Goal: Check status: Check status

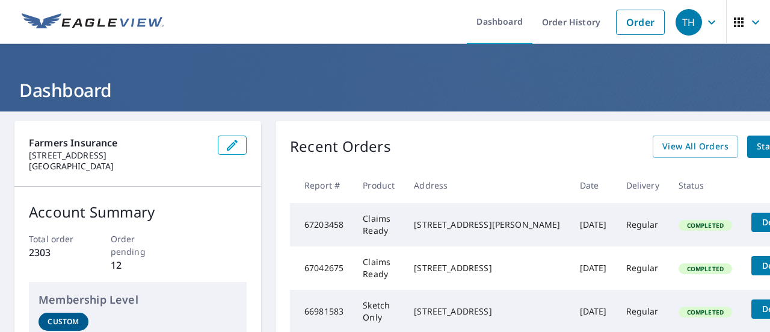
click at [705, 21] on icon "button" at bounding box center [712, 22] width 14 height 14
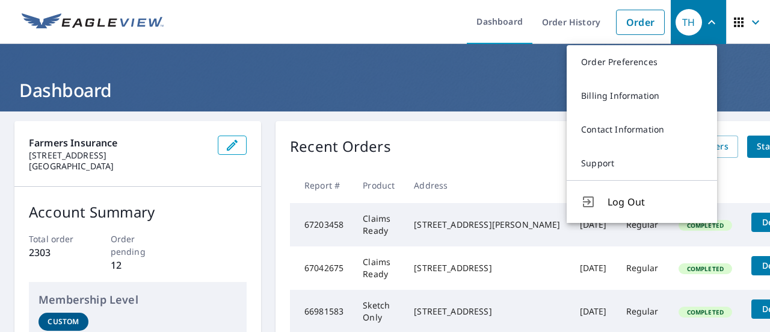
click at [748, 20] on icon "button" at bounding box center [755, 22] width 14 height 14
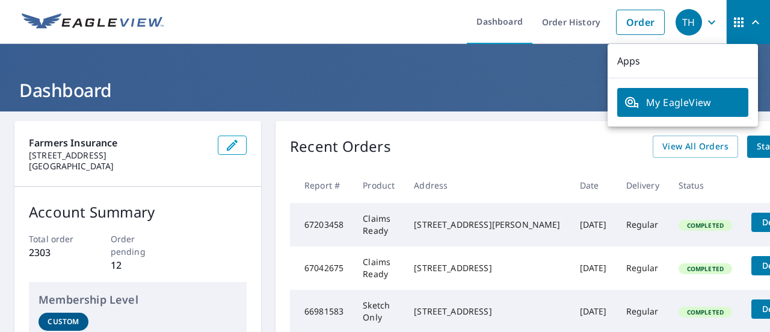
click at [661, 106] on span "My EagleView" at bounding box center [683, 102] width 117 height 14
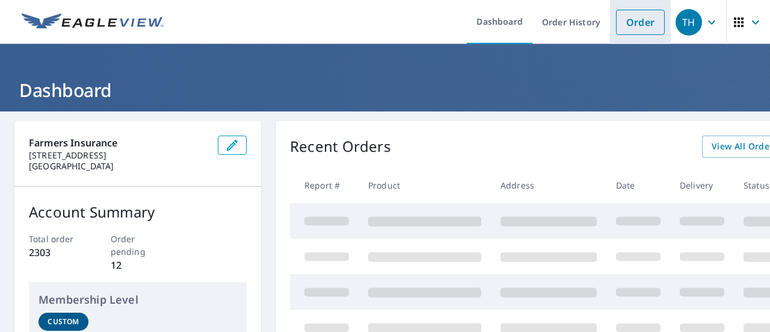
click at [619, 20] on link "Order" at bounding box center [640, 22] width 49 height 25
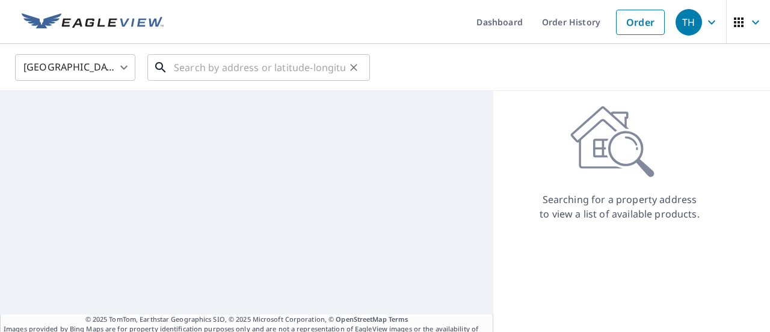
click at [219, 63] on input "text" at bounding box center [259, 68] width 171 height 34
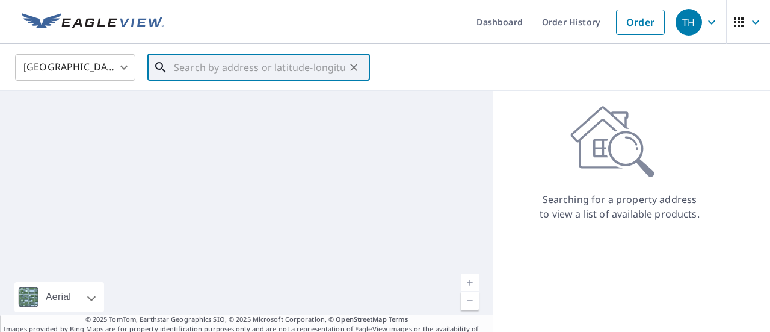
click at [219, 65] on input "text" at bounding box center [259, 68] width 171 height 34
paste input "5039184315-1"
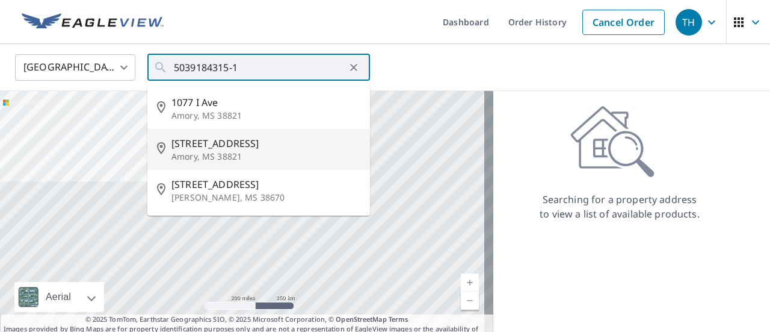
type input "[STREET_ADDRESS]"
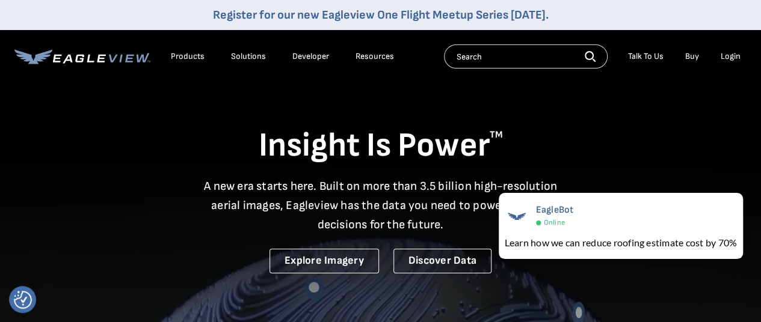
click at [731, 55] on div "Login" at bounding box center [731, 56] width 20 height 11
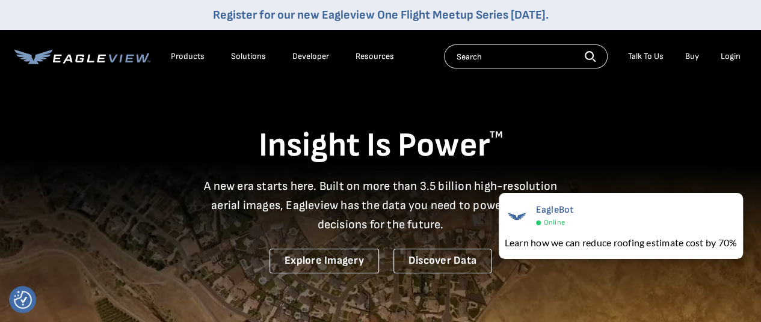
click at [722, 55] on div "Login" at bounding box center [731, 56] width 20 height 11
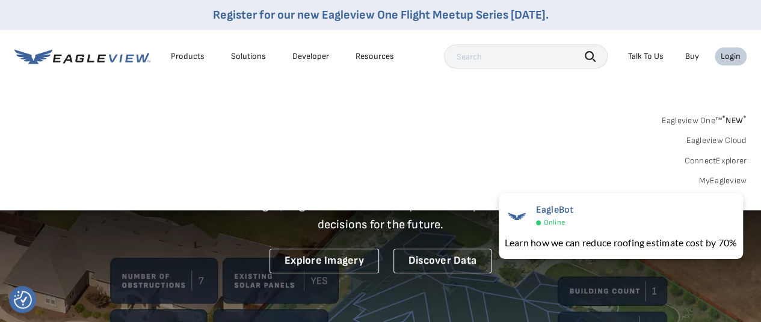
click at [716, 180] on link "MyEagleview" at bounding box center [723, 181] width 48 height 11
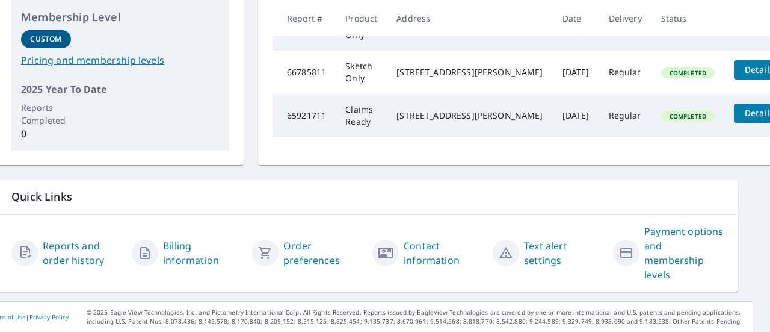
scroll to position [337, 17]
click at [66, 241] on link "Reports and order history" at bounding box center [82, 252] width 79 height 29
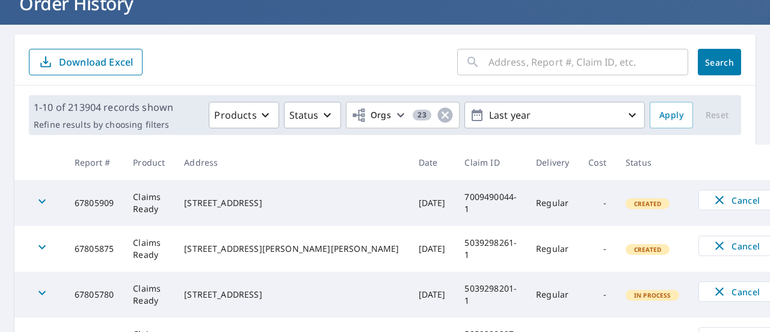
scroll to position [78, 0]
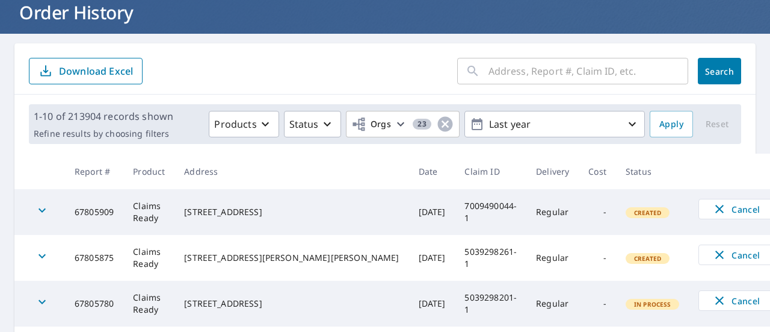
click at [526, 70] on input "text" at bounding box center [589, 71] width 200 height 34
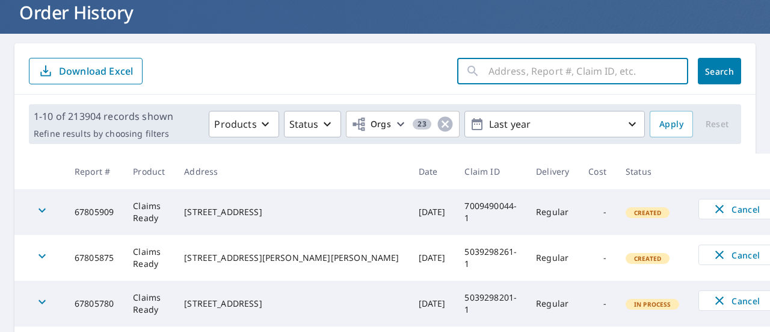
paste input "5039184315-1"
type input "5039184315-1"
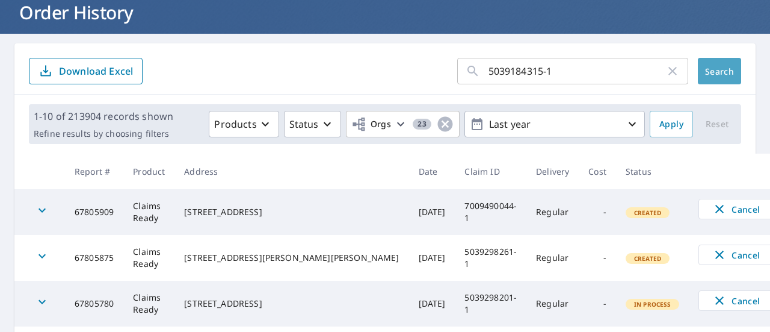
click at [708, 72] on span "Search" at bounding box center [720, 71] width 24 height 11
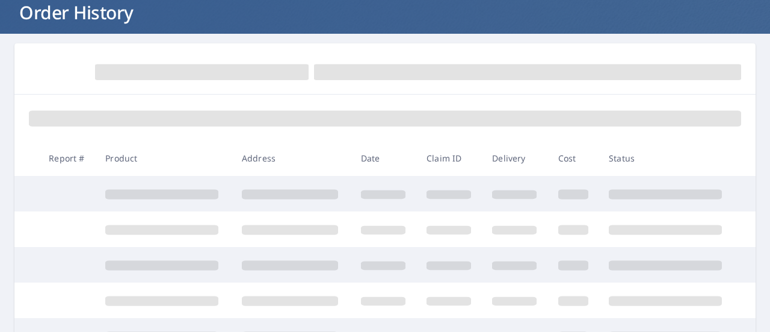
scroll to position [73, 0]
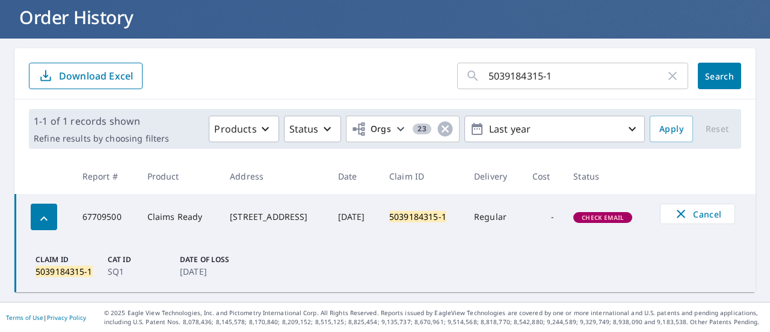
click at [47, 216] on icon "button" at bounding box center [44, 218] width 14 height 14
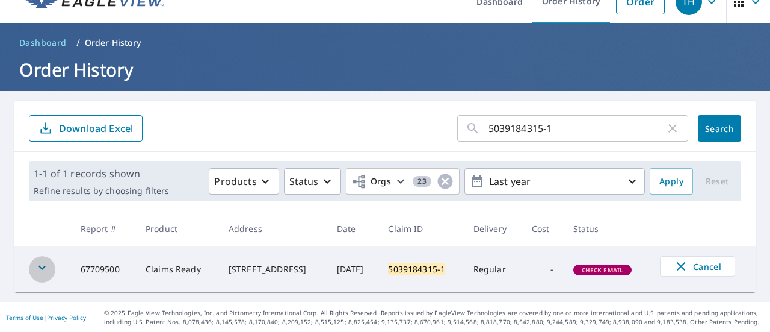
click at [45, 265] on icon "button" at bounding box center [42, 267] width 7 height 4
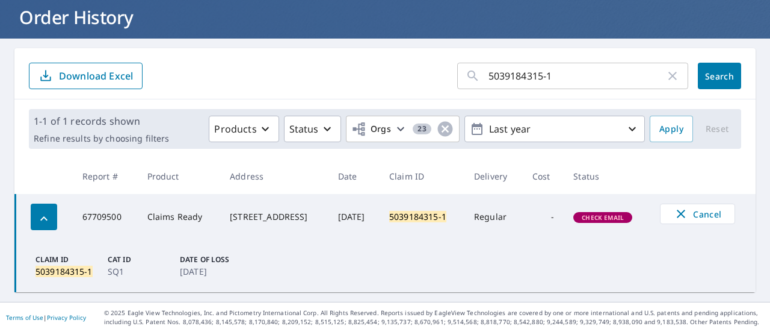
scroll to position [71, 0]
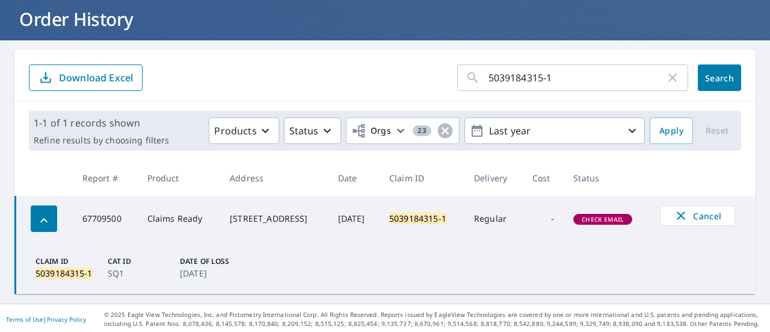
click at [430, 218] on mark "5039184315-1" at bounding box center [417, 217] width 57 height 11
click at [262, 218] on div "9601 W 73rd St N Valley Center, KS 67147" at bounding box center [274, 218] width 88 height 12
click at [138, 209] on td "Claims Ready" at bounding box center [179, 219] width 83 height 46
click at [106, 214] on td "67709500" at bounding box center [105, 219] width 65 height 46
click at [161, 215] on td "Claims Ready" at bounding box center [179, 219] width 83 height 46
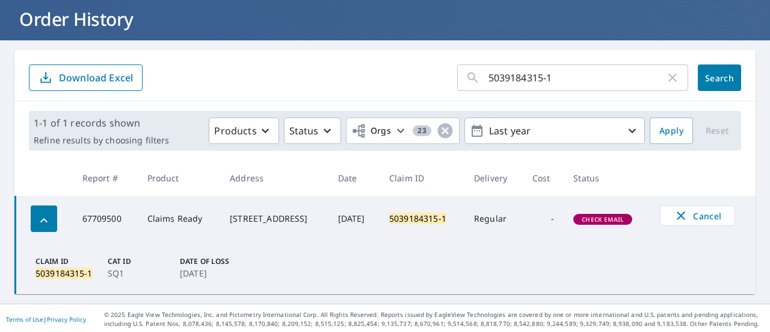
click at [297, 217] on div "9601 W 73rd St N Valley Center, KS 67147" at bounding box center [274, 218] width 88 height 12
click at [605, 217] on span "Check Email" at bounding box center [603, 219] width 57 height 8
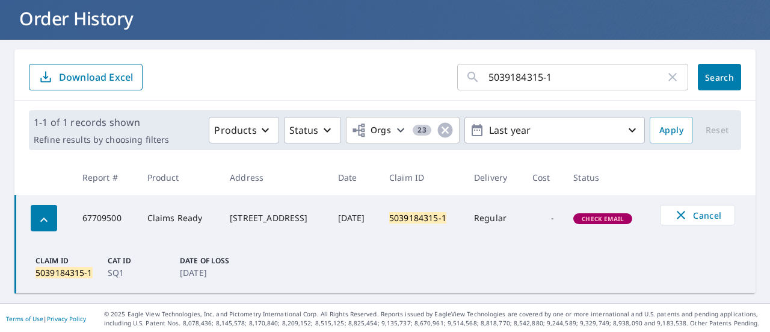
scroll to position [72, 0]
click at [161, 222] on td "Claims Ready" at bounding box center [179, 218] width 83 height 46
click at [52, 271] on mark "5039184315-1" at bounding box center [63, 272] width 57 height 11
click at [49, 265] on p "Claim ID" at bounding box center [68, 260] width 67 height 11
click at [117, 270] on p "SQ1" at bounding box center [141, 272] width 67 height 13
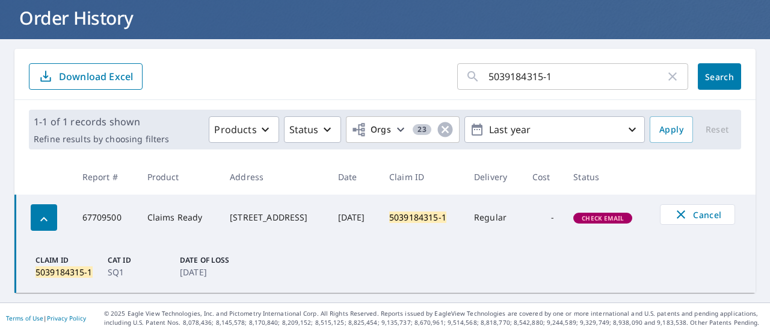
scroll to position [70, 0]
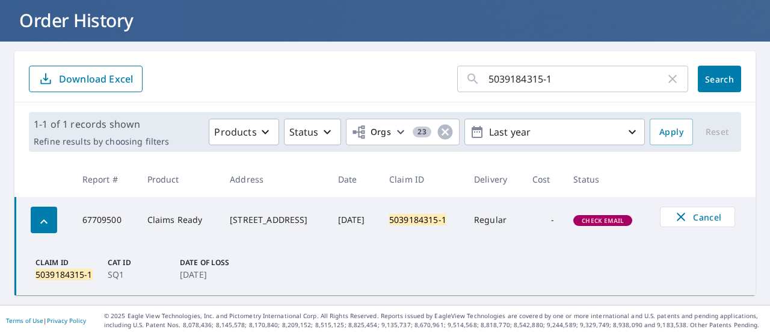
click at [35, 212] on div "button" at bounding box center [44, 219] width 26 height 26
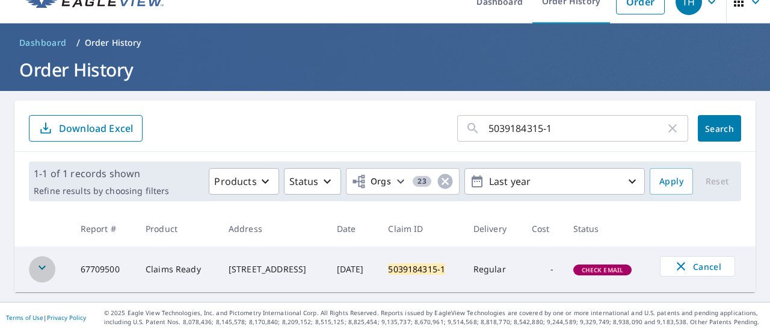
click at [37, 267] on icon "button" at bounding box center [42, 267] width 14 height 14
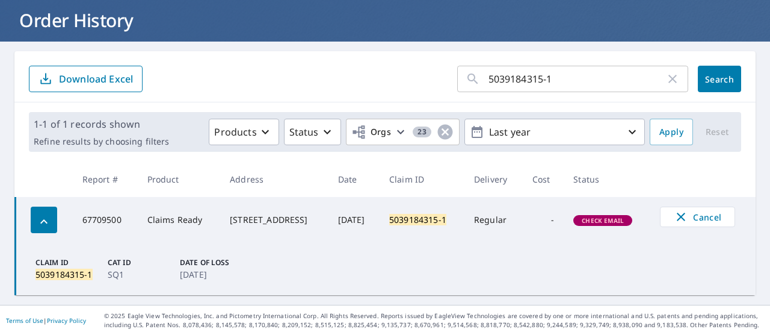
click at [429, 219] on mark "5039184315-1" at bounding box center [417, 219] width 57 height 11
click at [365, 216] on td "Oct 02, 2025" at bounding box center [354, 220] width 51 height 46
click at [256, 222] on div "9601 W 73rd St N Valley Center, KS 67147" at bounding box center [274, 220] width 88 height 12
click at [170, 226] on td "Claims Ready" at bounding box center [179, 220] width 83 height 46
click at [167, 224] on td "Claims Ready" at bounding box center [179, 220] width 83 height 46
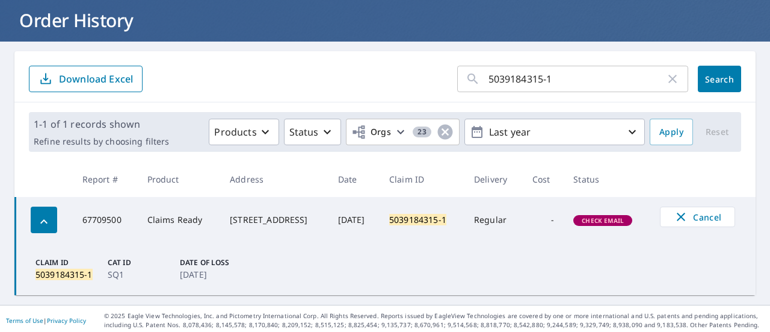
click at [101, 217] on td "67709500" at bounding box center [105, 220] width 65 height 46
click at [118, 215] on td "67709500" at bounding box center [105, 220] width 65 height 46
click at [215, 270] on p "Sep 04, 2025" at bounding box center [213, 274] width 67 height 13
click at [116, 269] on p "SQ1" at bounding box center [141, 274] width 67 height 13
click at [82, 271] on mark "5039184315-1" at bounding box center [63, 273] width 57 height 11
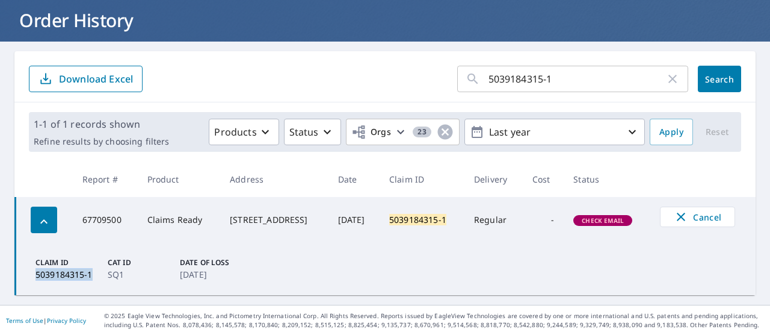
drag, startPoint x: 93, startPoint y: 274, endPoint x: 34, endPoint y: 273, distance: 59.0
click at [34, 273] on div "Claim ID 5039184315-1" at bounding box center [69, 269] width 72 height 28
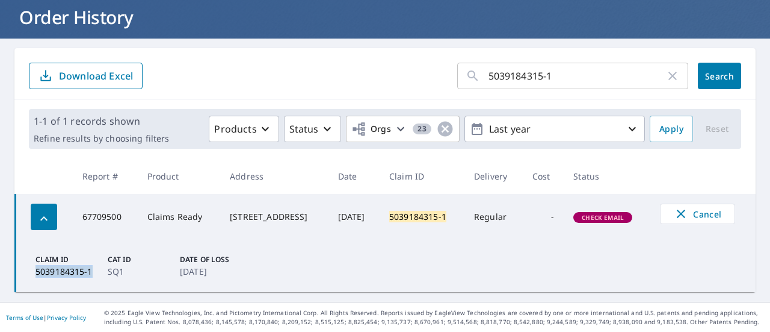
scroll to position [72, 0]
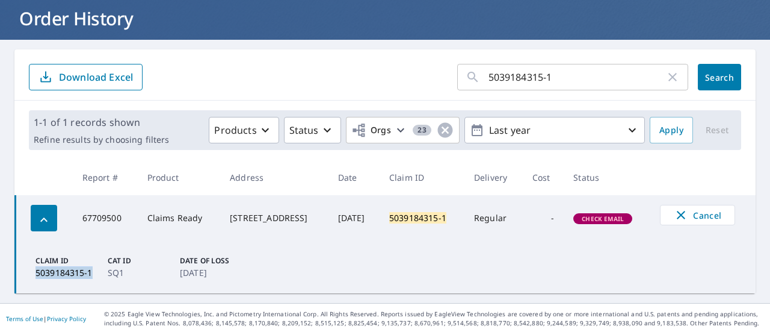
click at [69, 76] on p "Download Excel" at bounding box center [96, 76] width 74 height 13
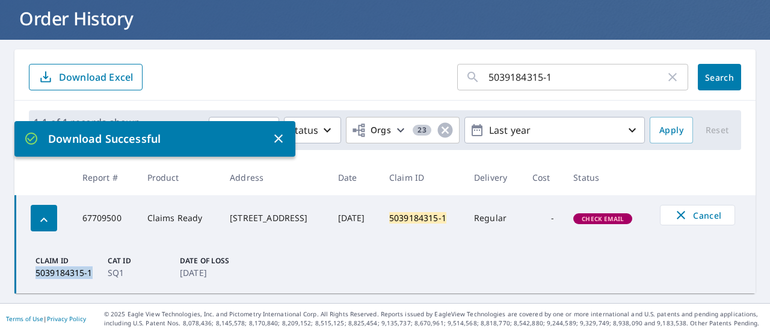
scroll to position [71, 0]
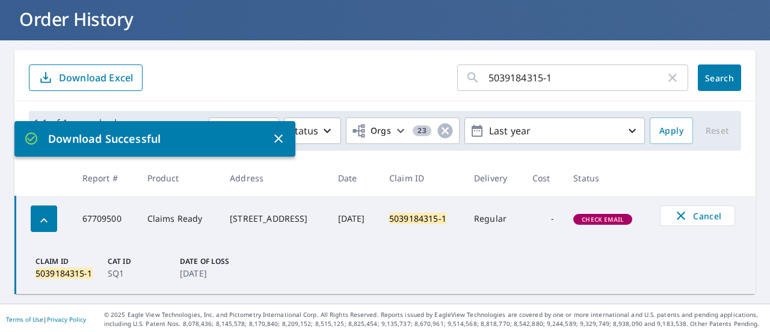
click at [308, 75] on form "5039184315-1 ​ Search Download Excel" at bounding box center [385, 77] width 712 height 26
click at [277, 138] on icon "button" at bounding box center [278, 138] width 14 height 14
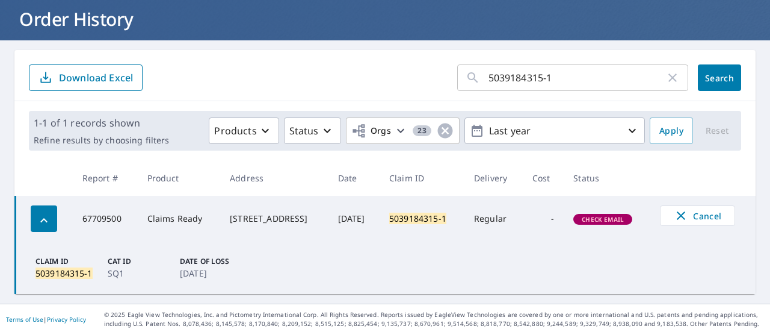
scroll to position [73, 0]
